Goal: Information Seeking & Learning: Check status

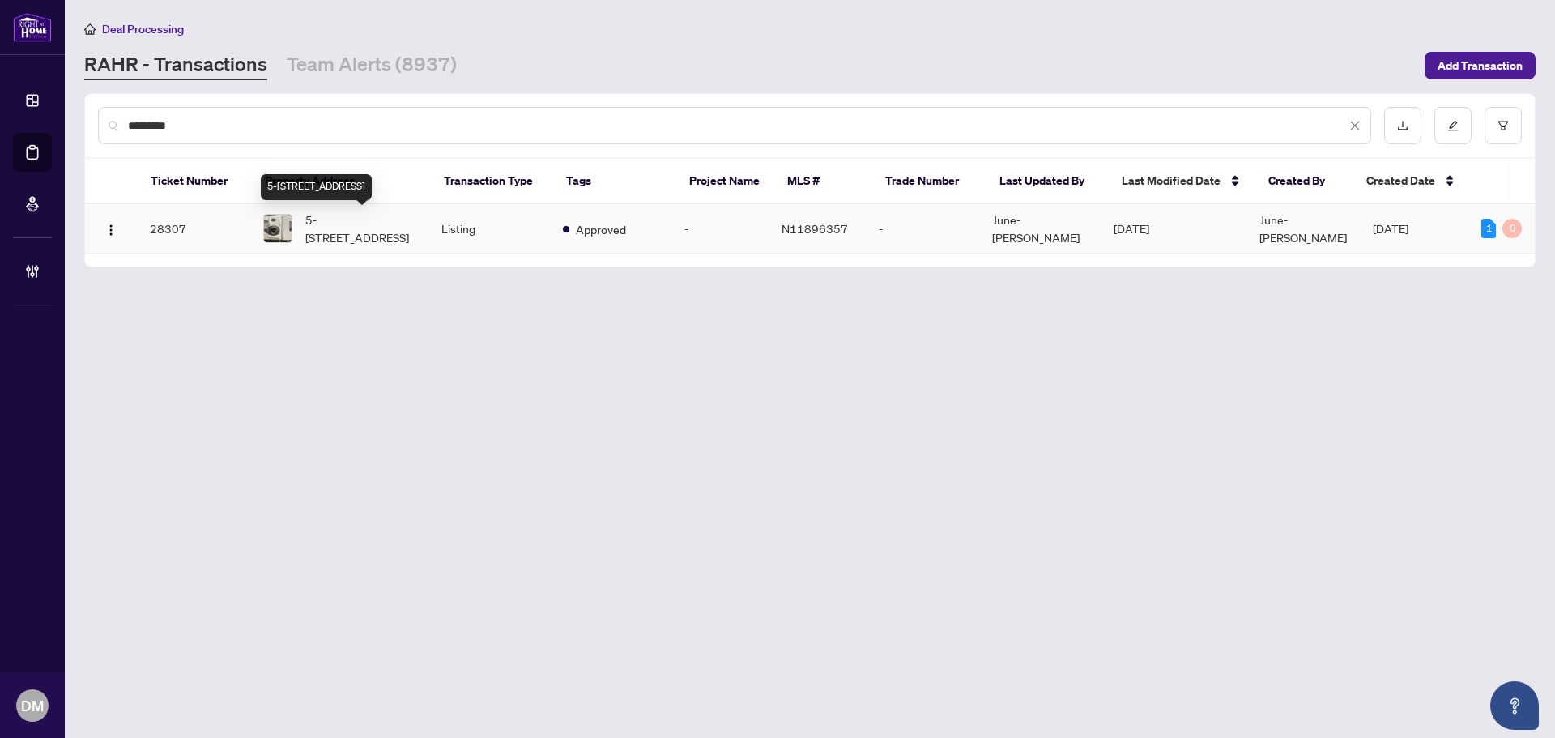
type input "*********"
click at [413, 224] on span "5-[STREET_ADDRESS]" at bounding box center [360, 229] width 110 height 36
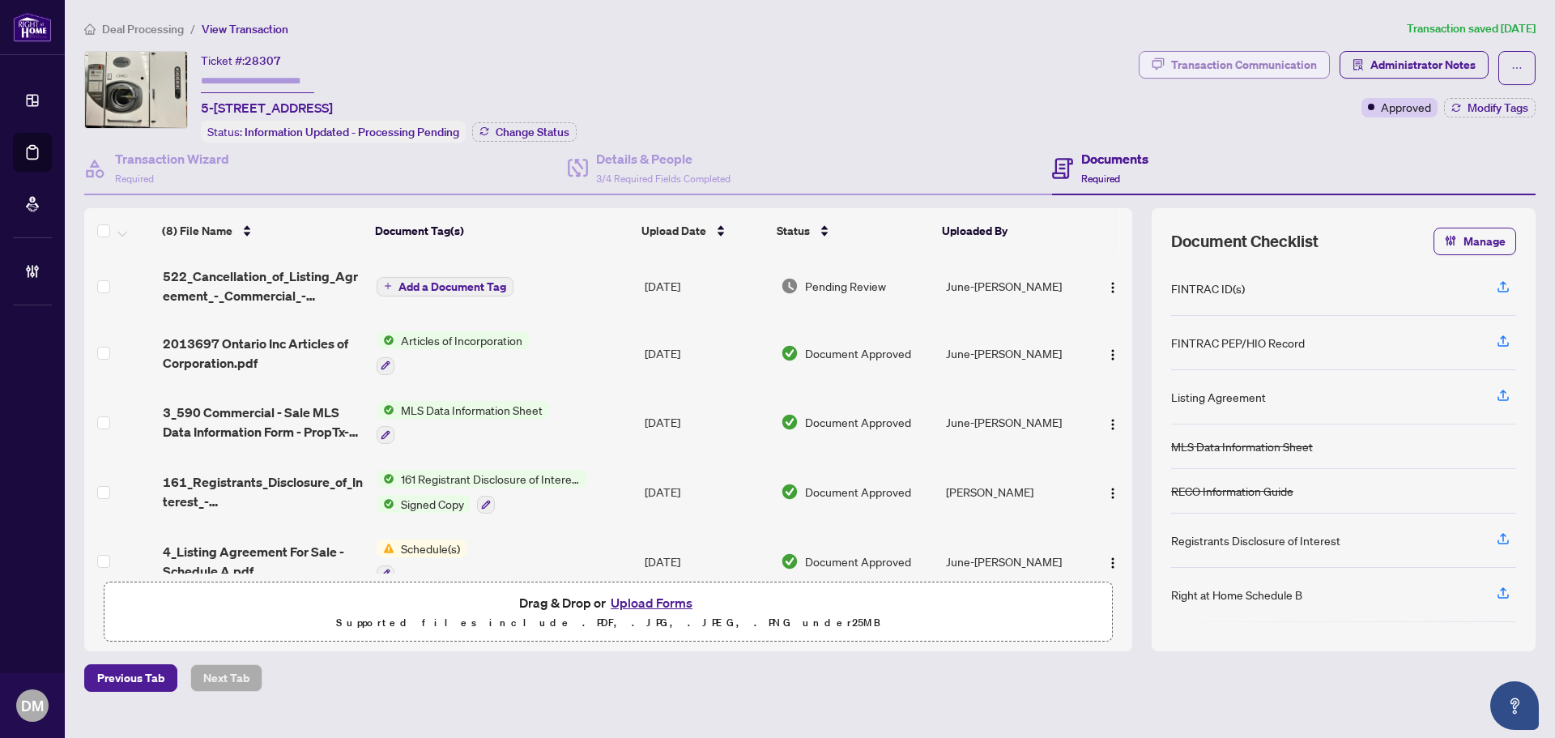
click at [1291, 70] on div "Transaction Communication" at bounding box center [1244, 65] width 146 height 26
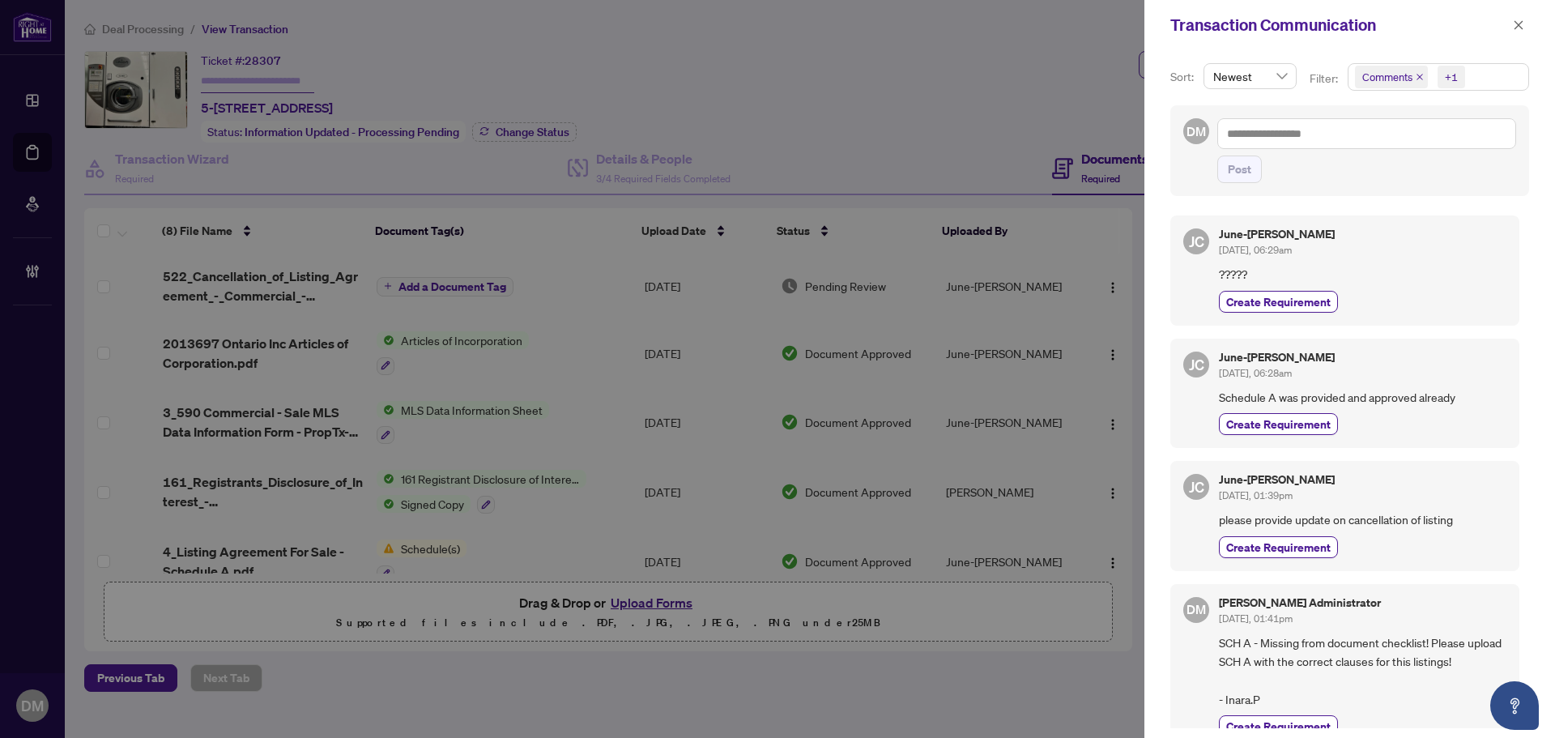
click at [1524, 36] on div "Transaction Communication" at bounding box center [1349, 25] width 411 height 50
click at [1525, 30] on button "button" at bounding box center [1518, 24] width 21 height 19
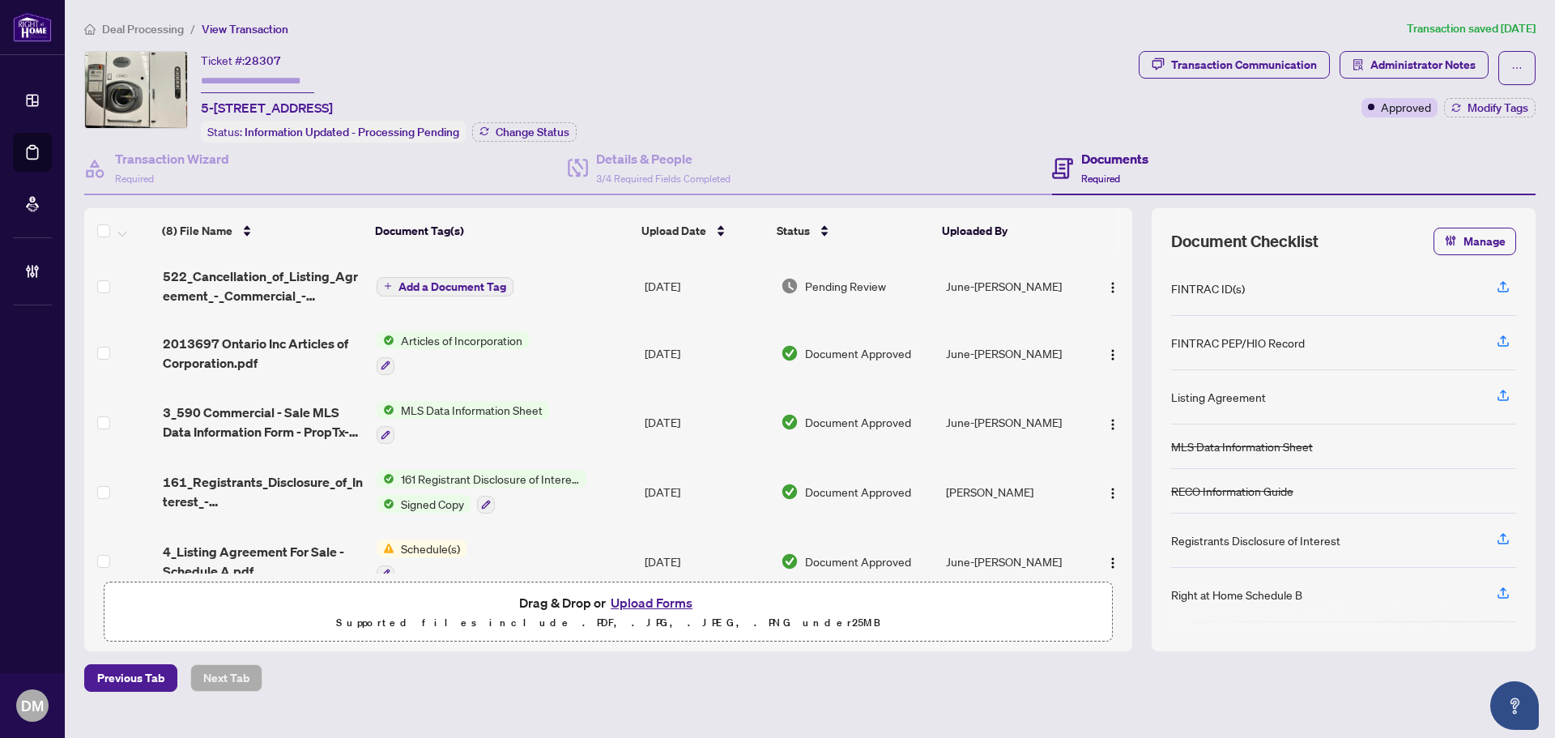
scroll to position [162, 0]
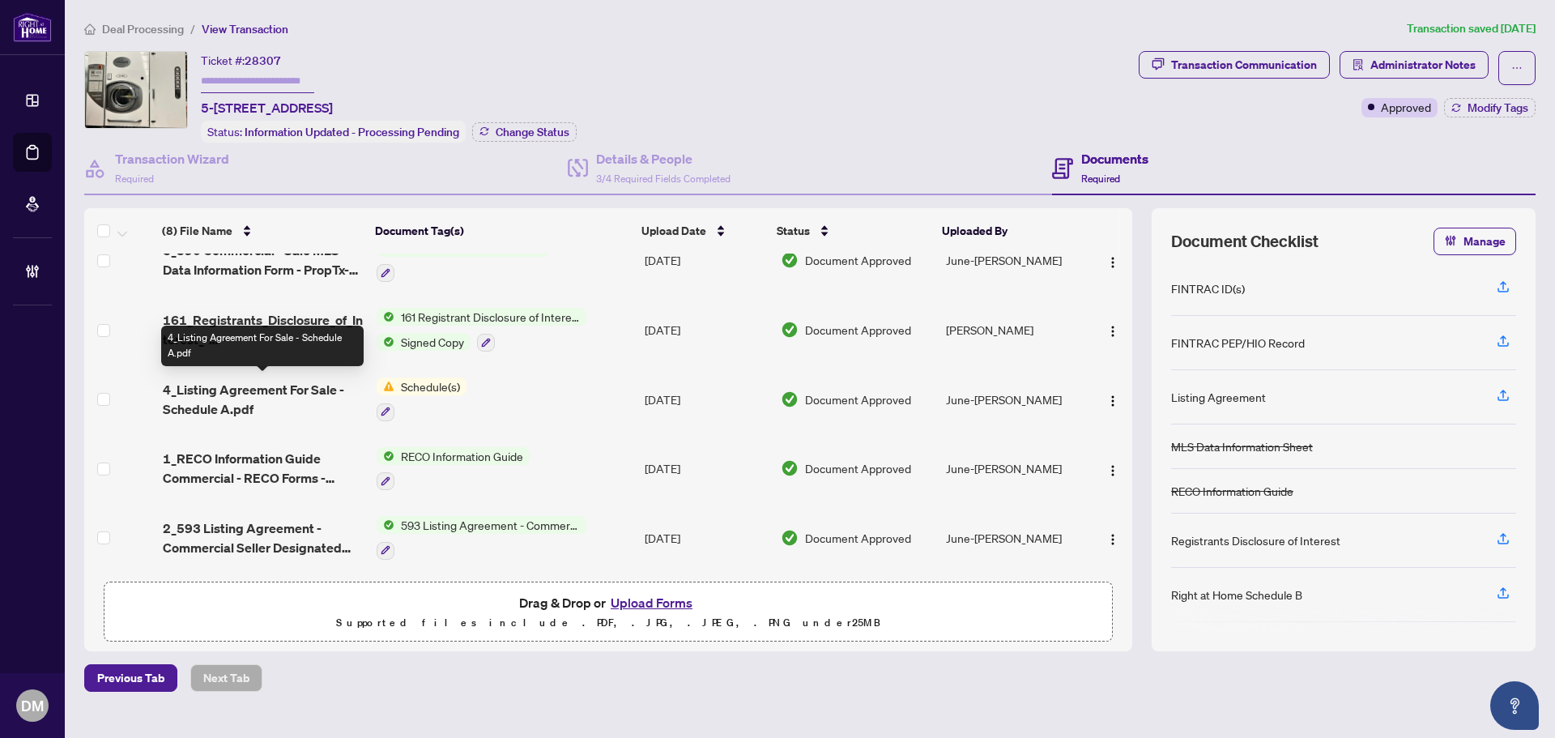
click at [292, 402] on span "4_Listing Agreement For Sale - Schedule A.pdf" at bounding box center [263, 399] width 201 height 39
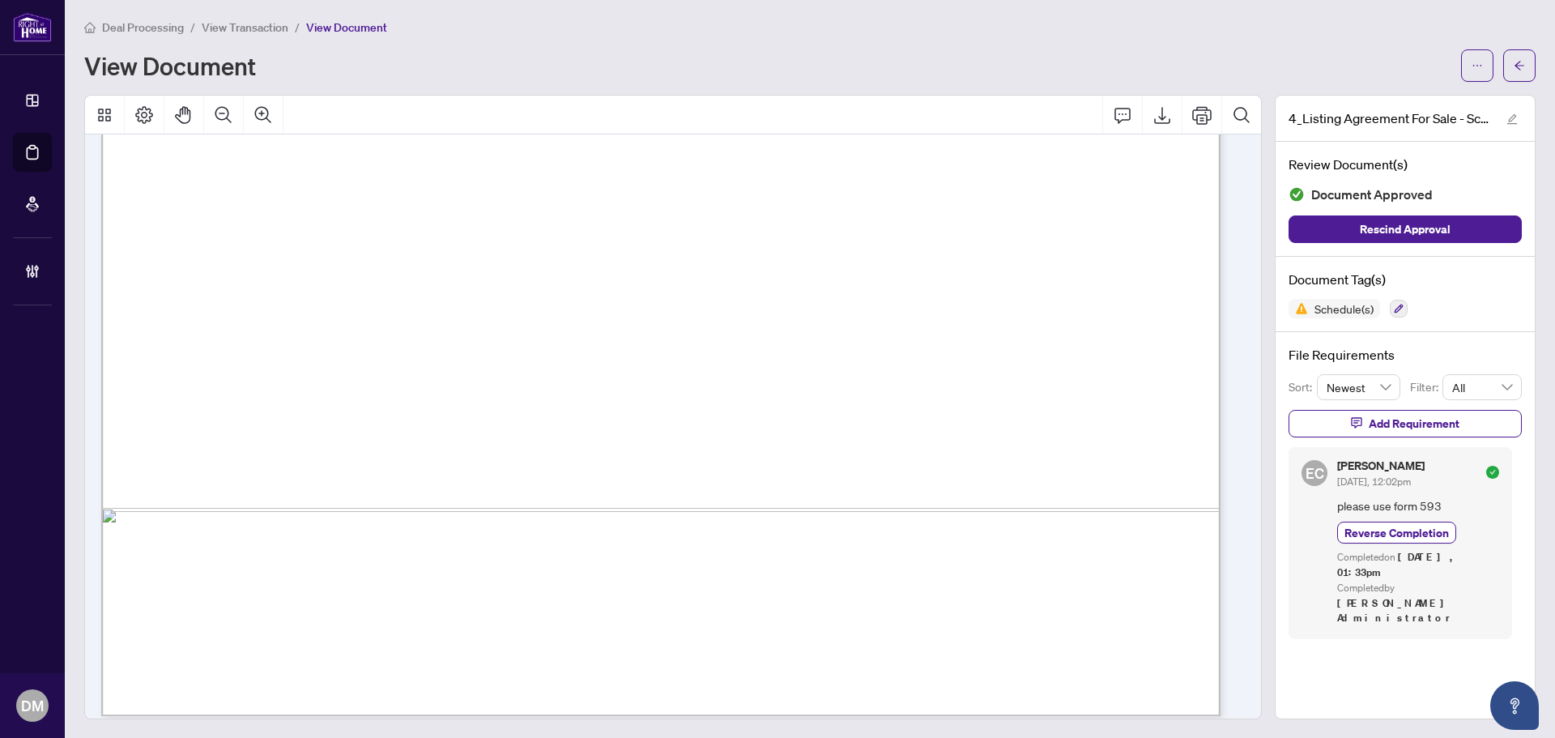
scroll to position [2381, 0]
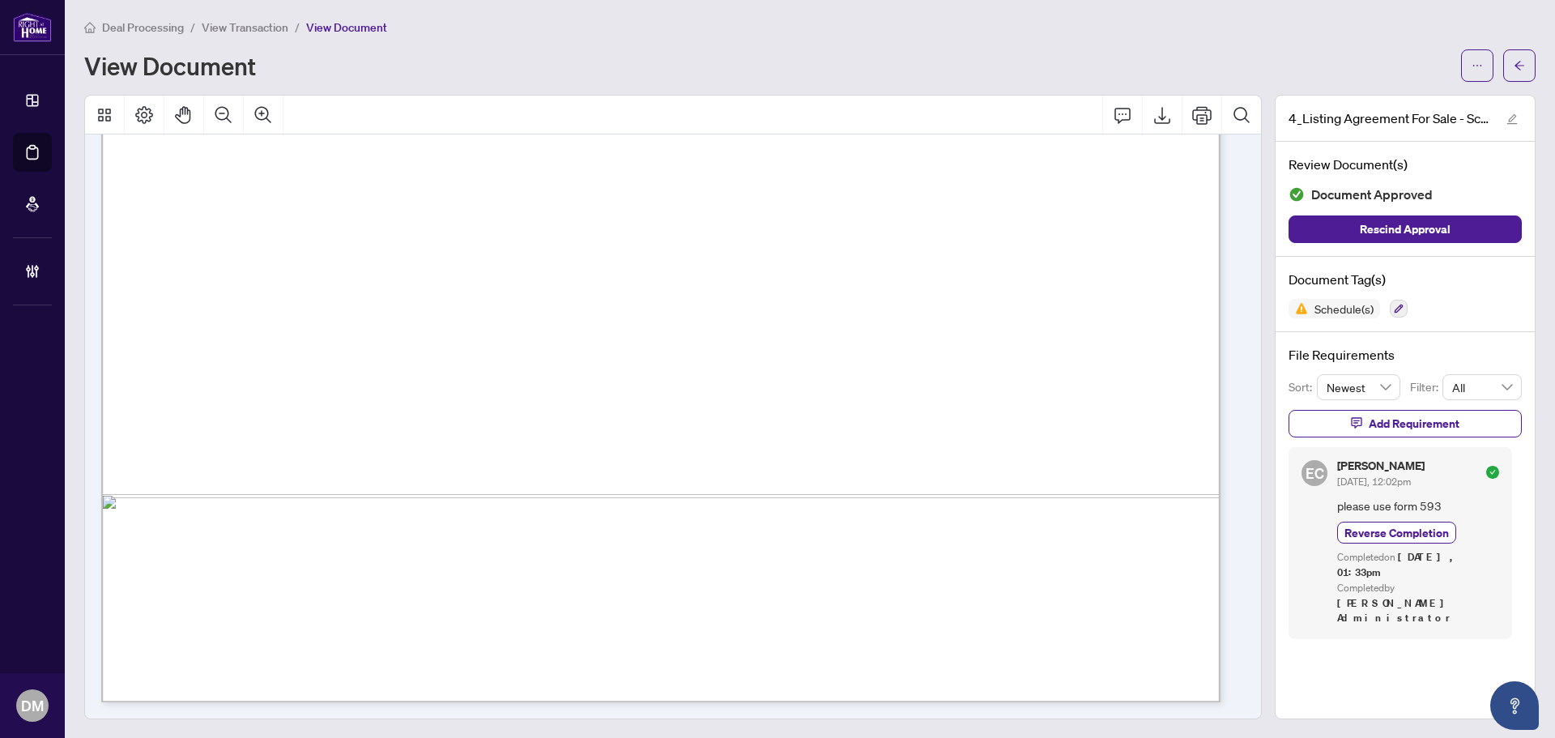
click at [1524, 58] on main "Deal Processing / View Transaction / View Document View Document 4_Listing Agre…" at bounding box center [810, 369] width 1490 height 738
click at [1514, 66] on icon "arrow-left" at bounding box center [1519, 65] width 10 height 9
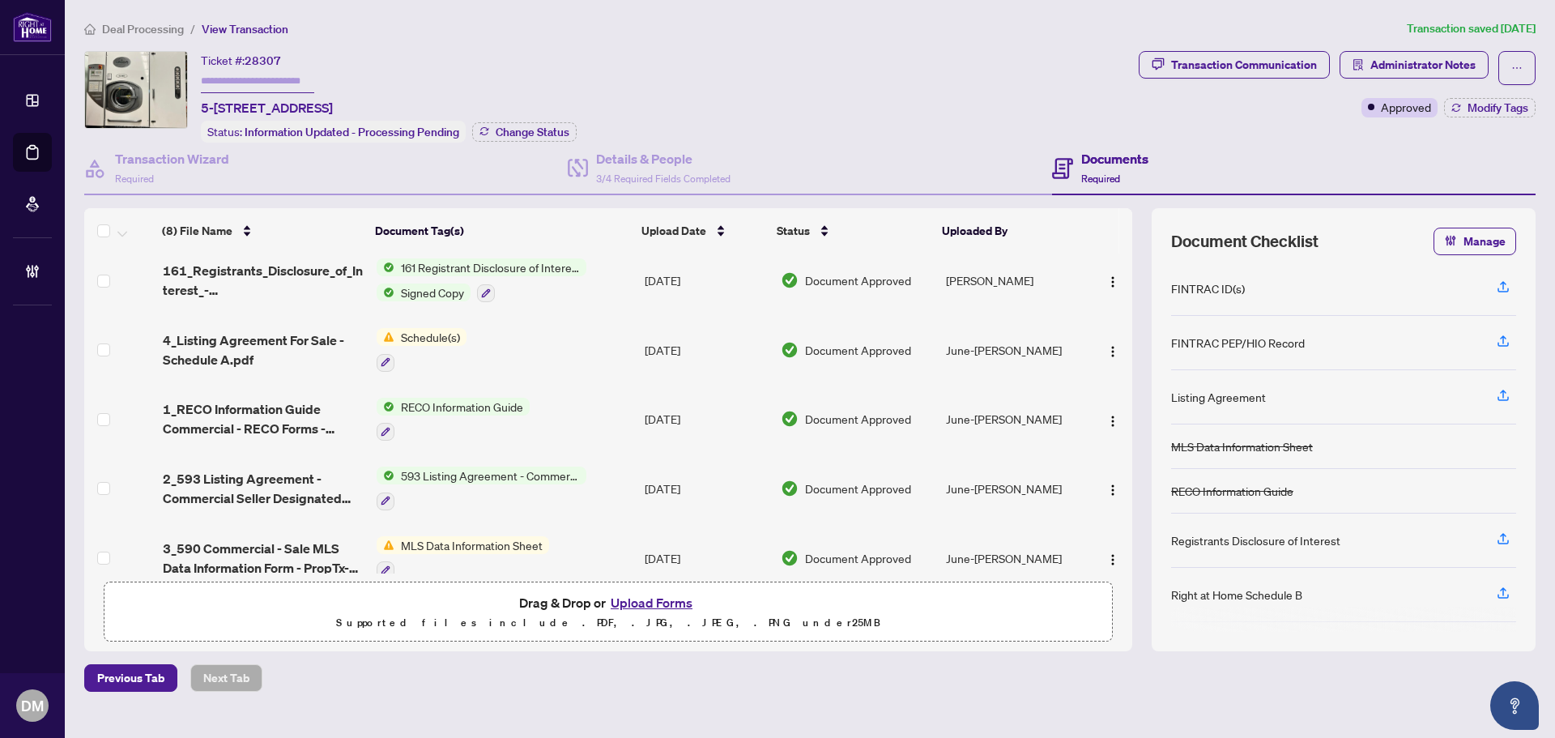
scroll to position [234, 0]
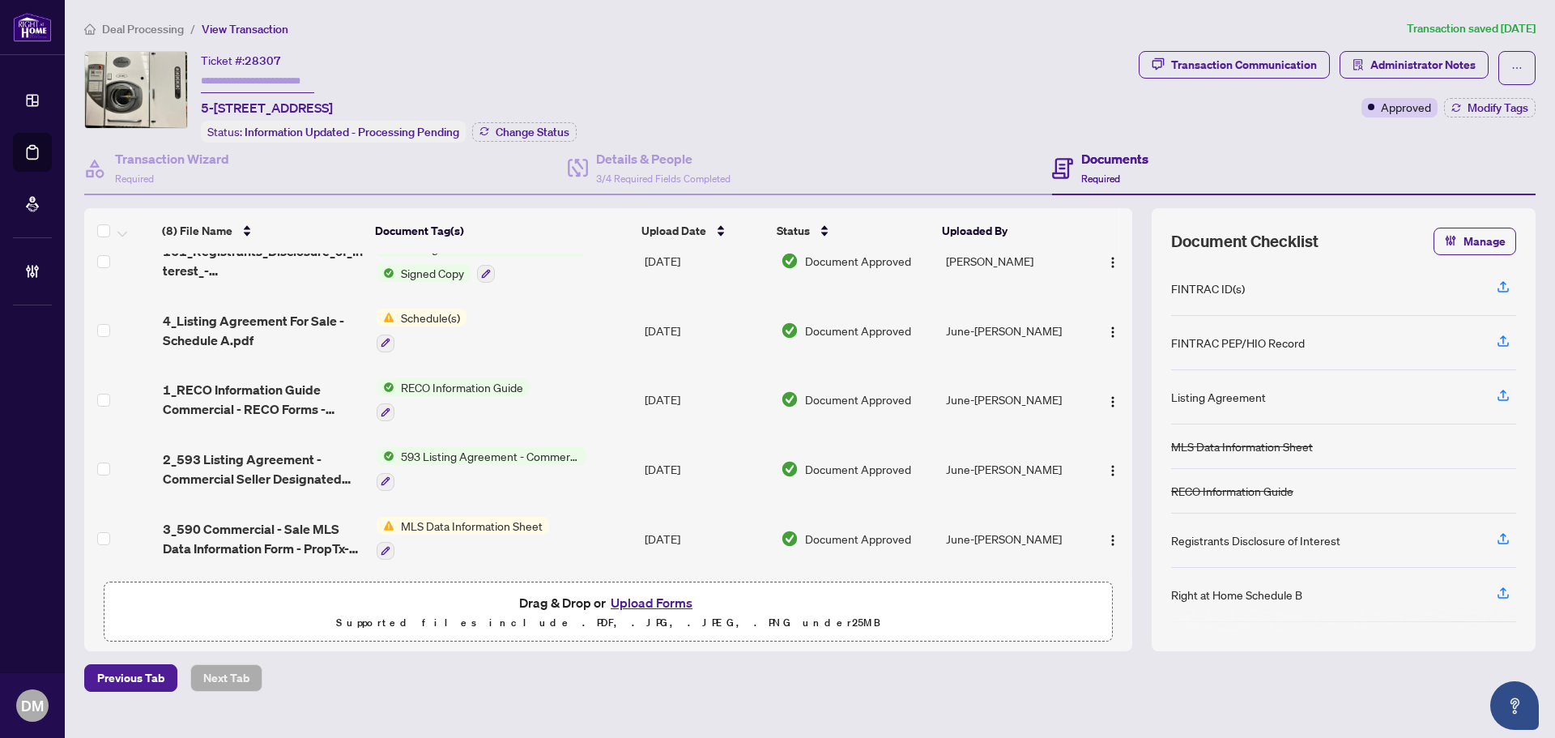
click at [688, 449] on td "[DATE]" at bounding box center [706, 469] width 136 height 70
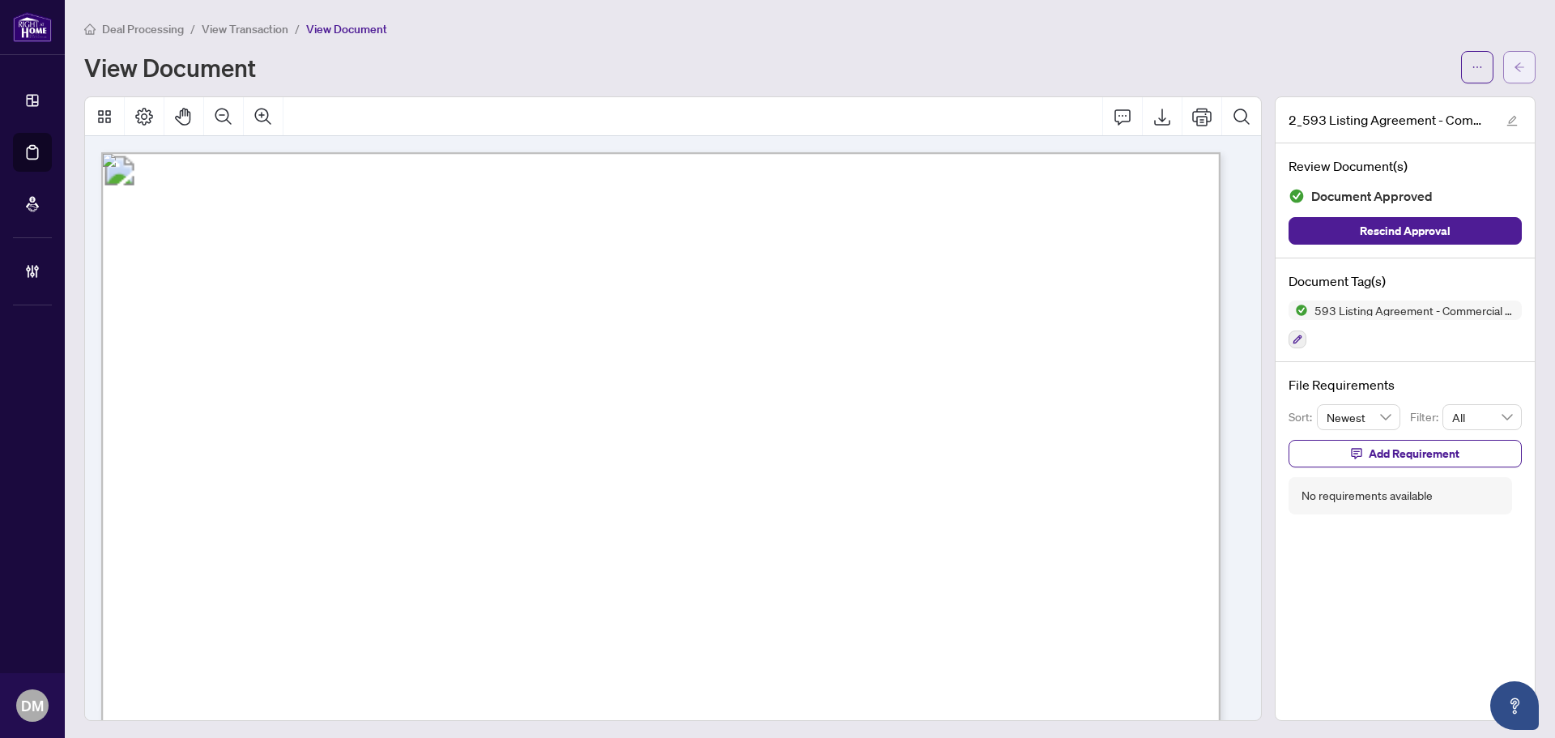
click at [1503, 79] on button "button" at bounding box center [1519, 67] width 32 height 32
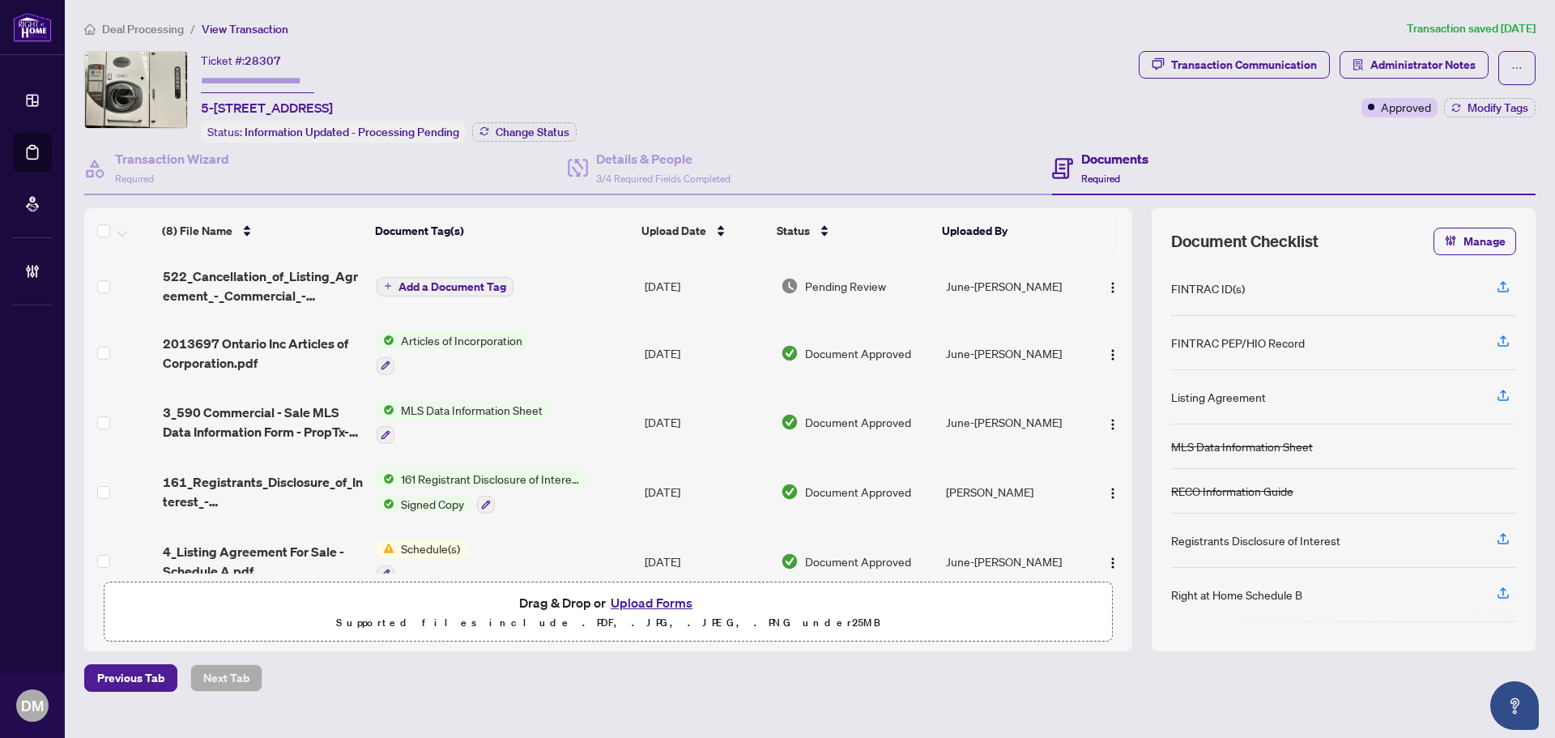
click at [725, 287] on td "[DATE]" at bounding box center [706, 285] width 136 height 65
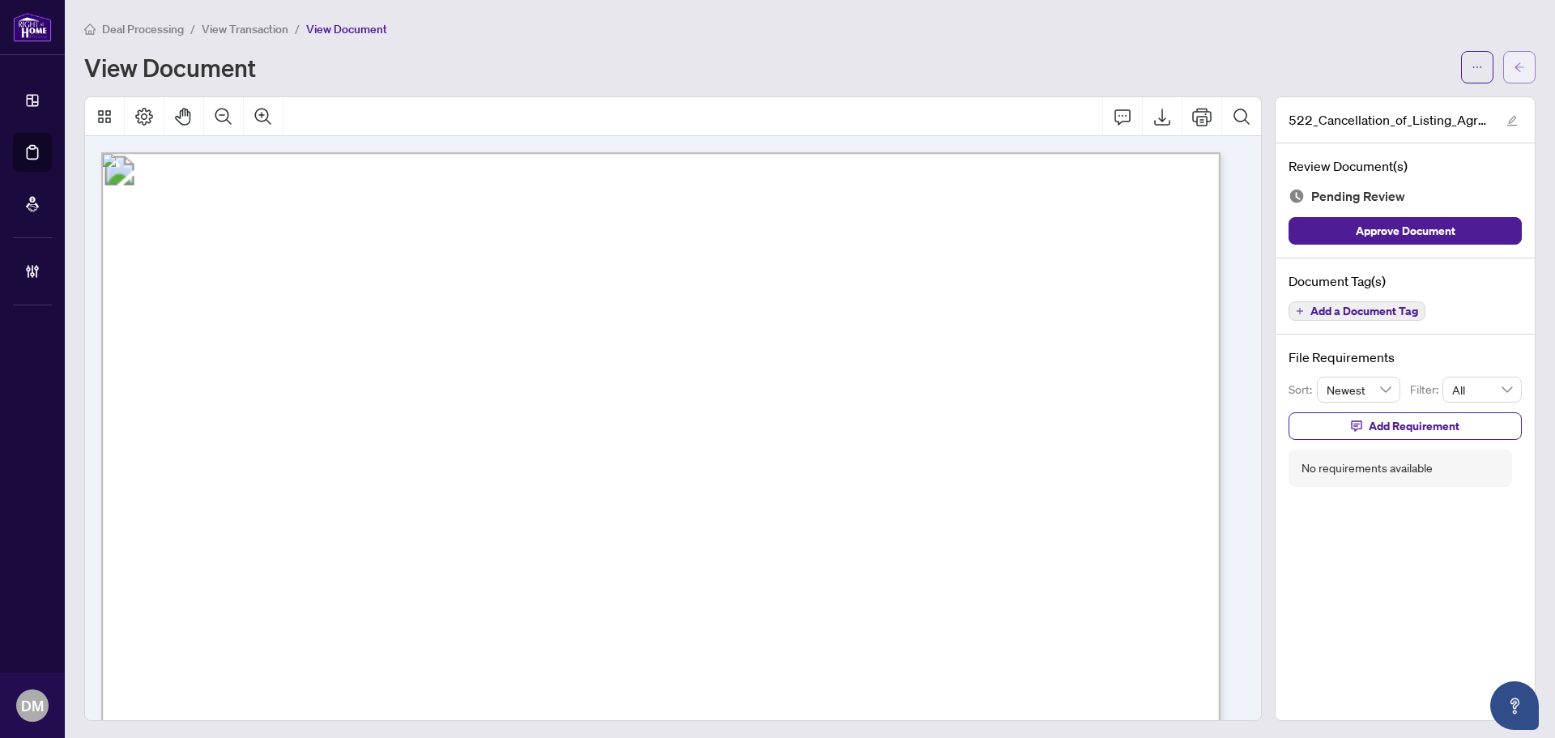
click at [1518, 74] on button "button" at bounding box center [1519, 67] width 32 height 32
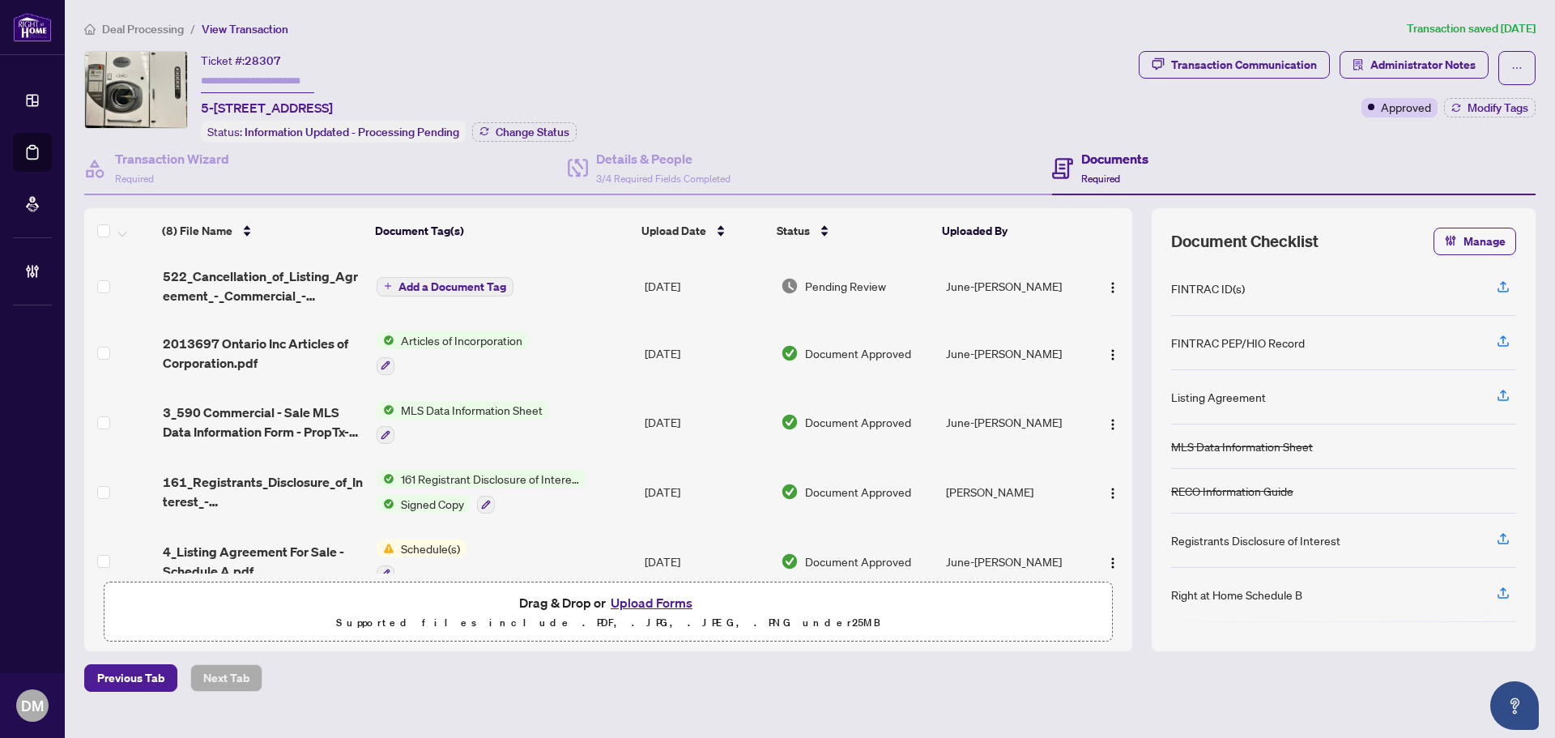
click at [729, 285] on td "[DATE]" at bounding box center [706, 285] width 136 height 65
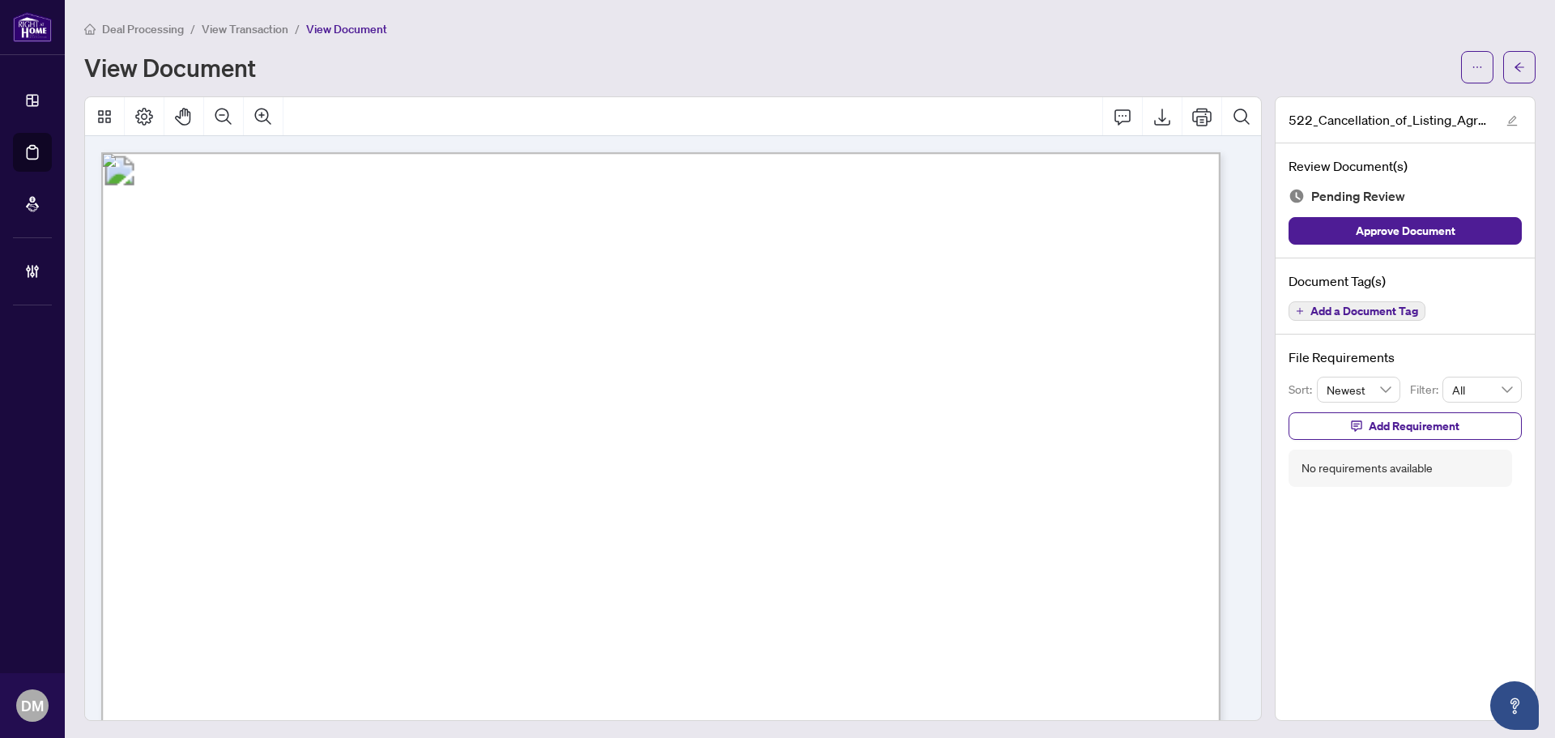
click at [837, 332] on span "RE: LISTING AGREEMENT - COMMERCIAL AUTHORITY TO OFFER FOR SALE (Agreement) FOR:" at bounding box center [507, 341] width 661 height 19
click at [1391, 67] on div "View Document" at bounding box center [767, 67] width 1367 height 26
